Goal: Information Seeking & Learning: Learn about a topic

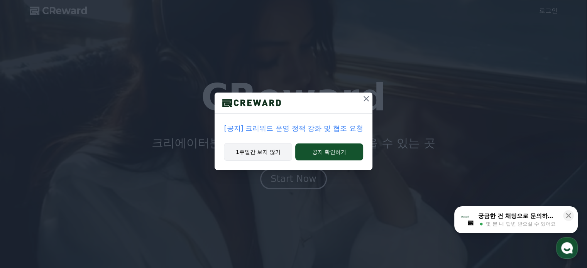
click at [268, 151] on button "1주일간 보지 않기" at bounding box center [258, 152] width 68 height 18
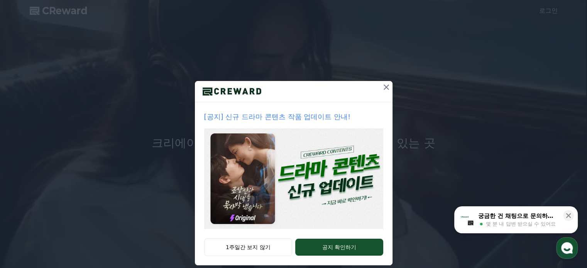
scroll to position [21, 0]
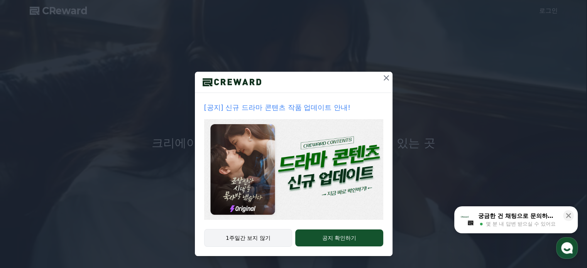
click at [249, 240] on button "1주일간 보지 않기" at bounding box center [248, 238] width 88 height 18
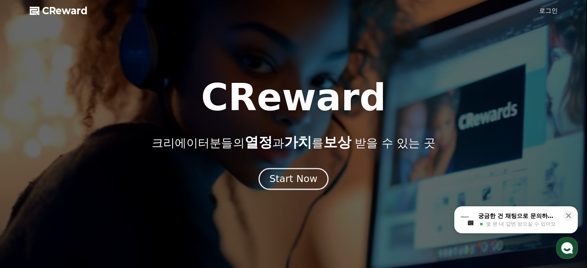
click at [299, 178] on div "Start Now" at bounding box center [293, 178] width 48 height 13
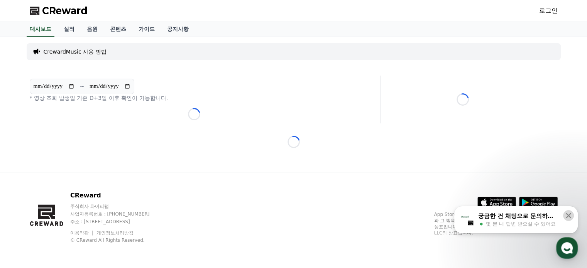
click at [566, 216] on icon at bounding box center [568, 216] width 8 height 8
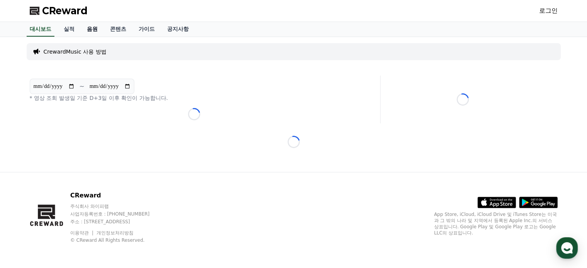
click at [88, 29] on link "음원" at bounding box center [92, 29] width 23 height 15
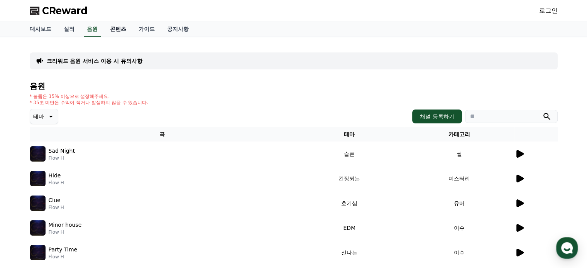
click at [119, 30] on link "콘텐츠" at bounding box center [118, 29] width 29 height 15
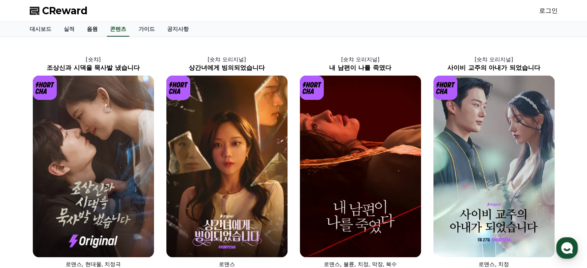
click at [91, 31] on link "음원" at bounding box center [92, 29] width 23 height 15
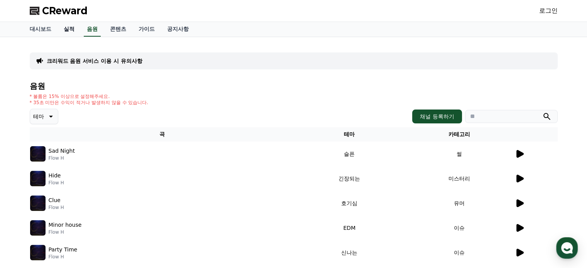
click at [70, 30] on link "실적" at bounding box center [68, 29] width 23 height 15
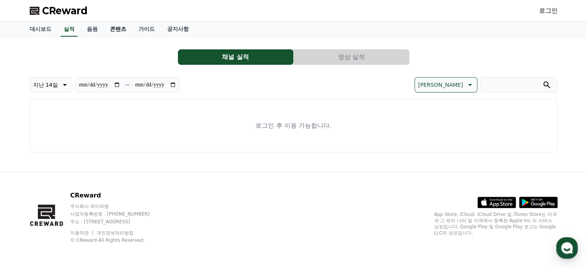
click at [115, 30] on link "콘텐츠" at bounding box center [118, 29] width 29 height 15
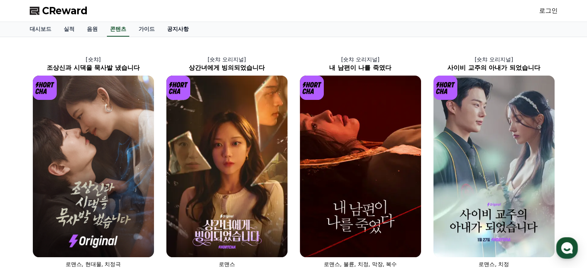
click at [171, 31] on link "공지사항" at bounding box center [178, 29] width 34 height 15
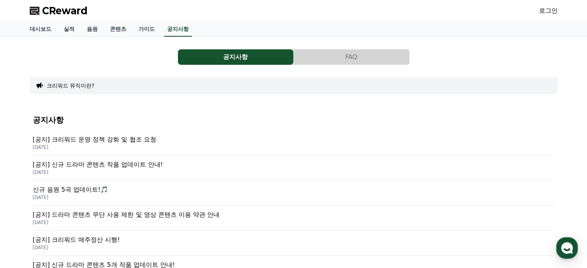
scroll to position [77, 0]
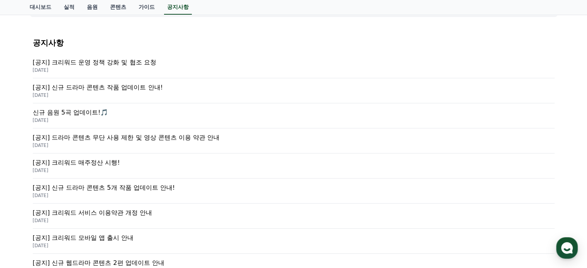
click at [150, 140] on p "[공지] 드라마 콘텐츠 무단 사용 제한 및 영상 콘텐츠 이용 약관 안내" at bounding box center [294, 137] width 522 height 9
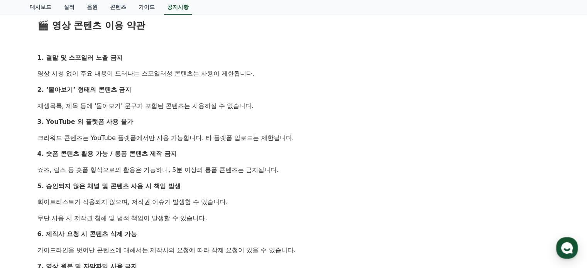
scroll to position [463, 0]
